Goal: Navigation & Orientation: Find specific page/section

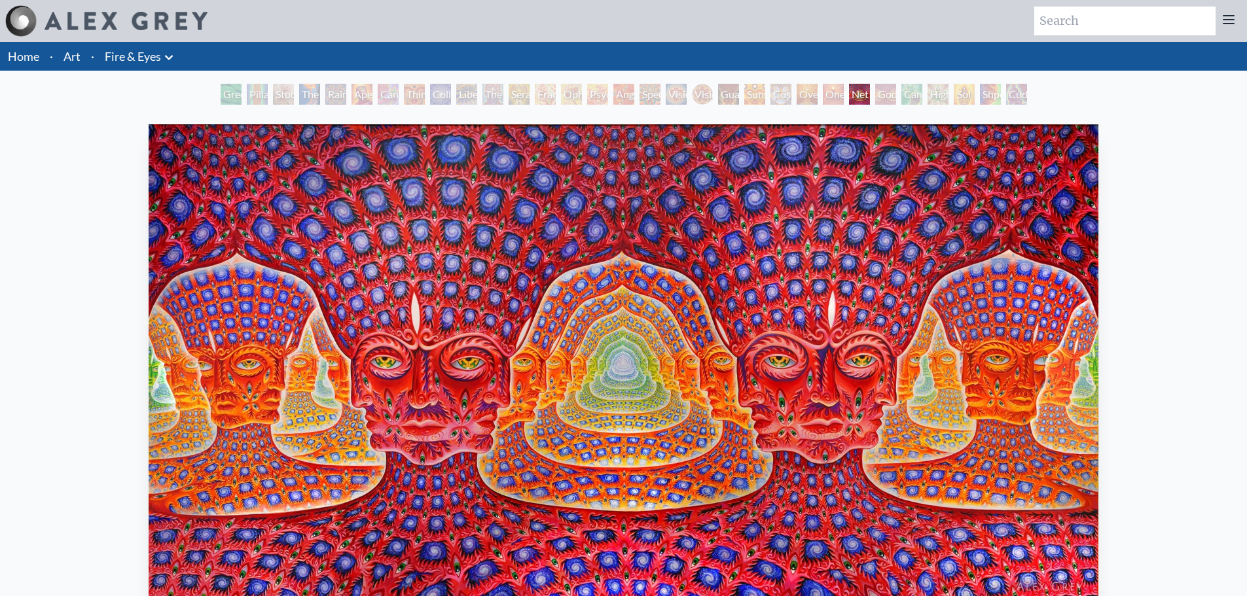
click at [71, 54] on link "Art" at bounding box center [71, 56] width 17 height 18
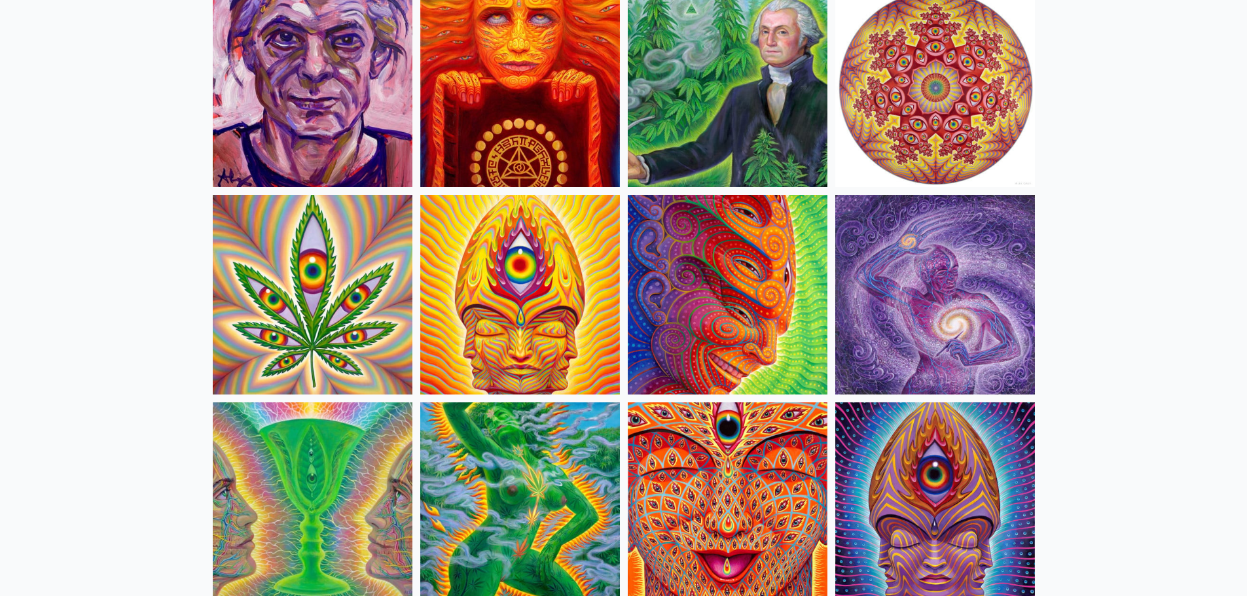
scroll to position [2487, 0]
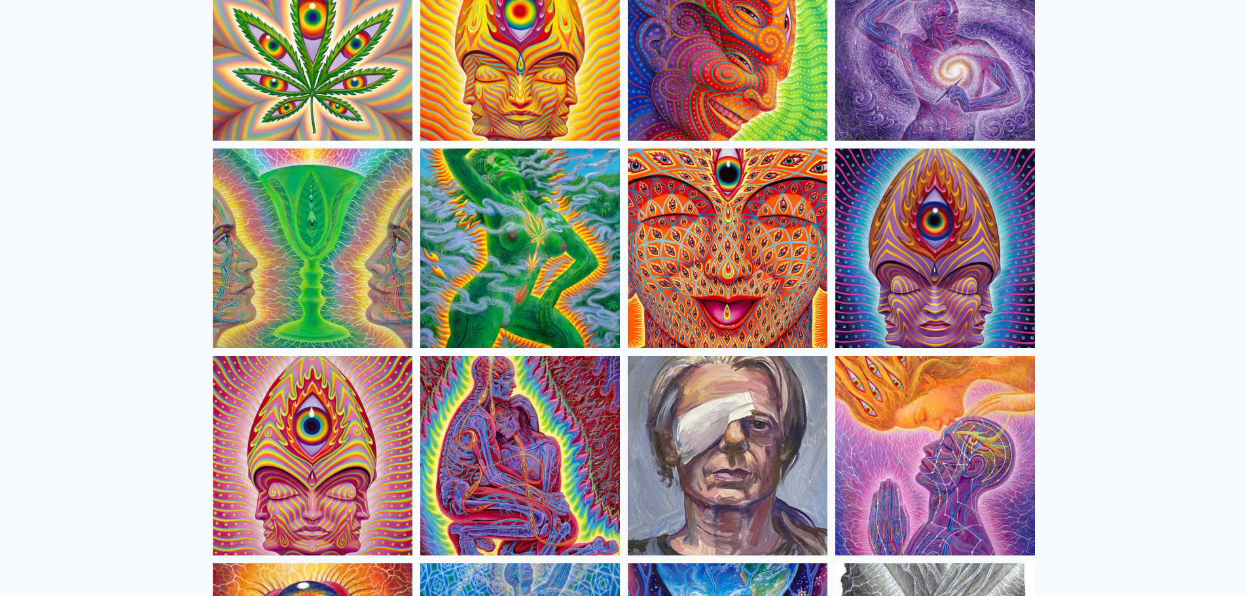
click at [742, 255] on img at bounding box center [728, 249] width 200 height 200
